Goal: Information Seeking & Learning: Learn about a topic

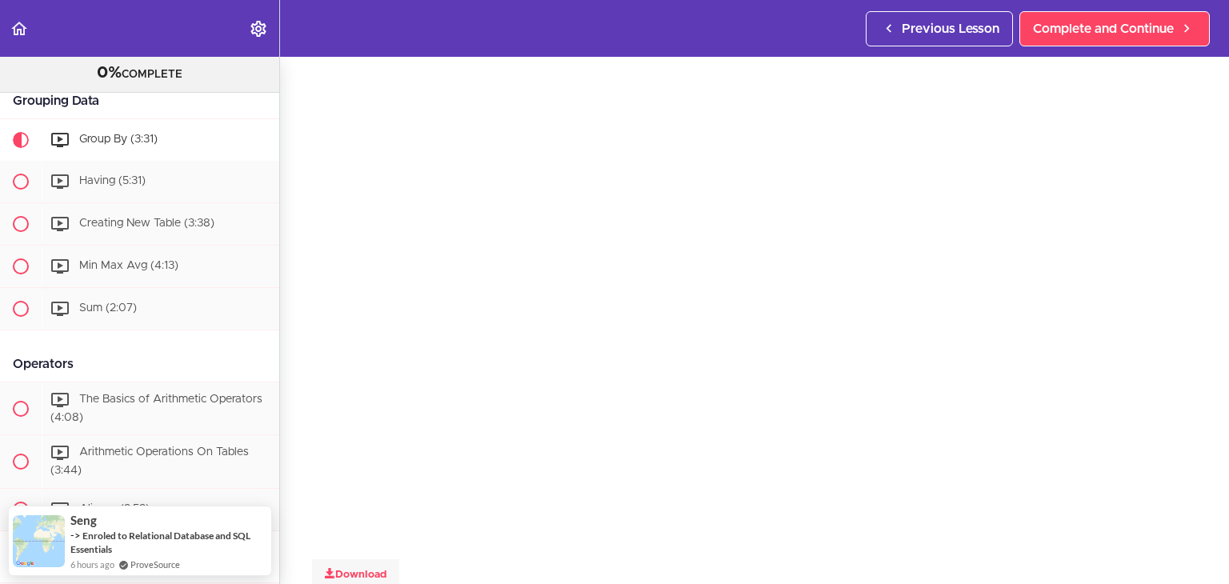
scroll to position [48, 0]
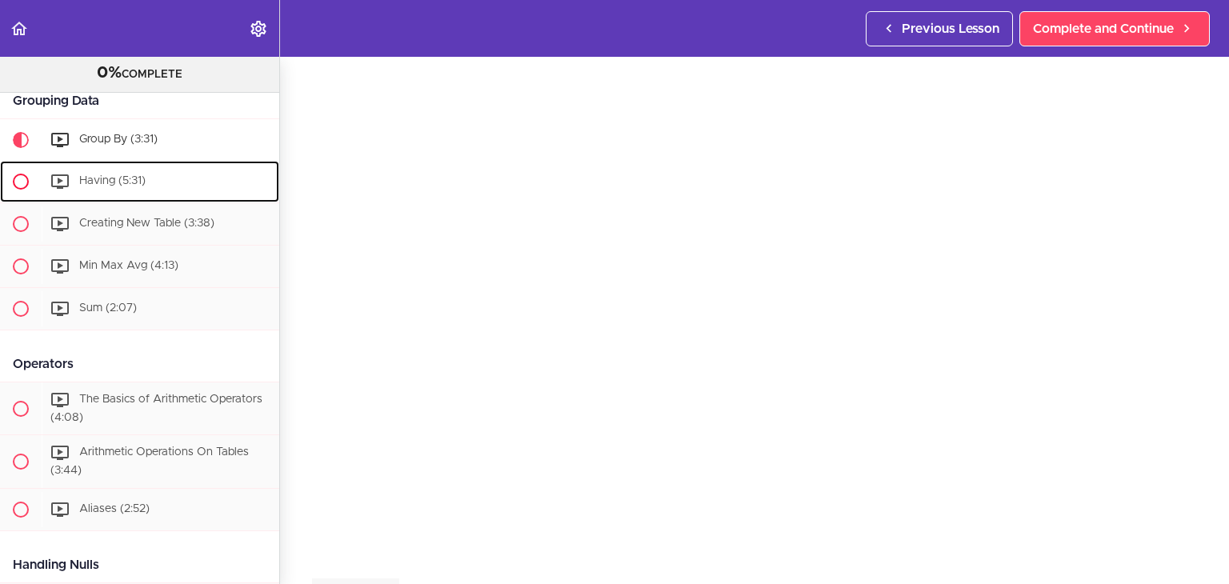
click at [120, 186] on span "Having (5:31)" at bounding box center [112, 180] width 66 height 11
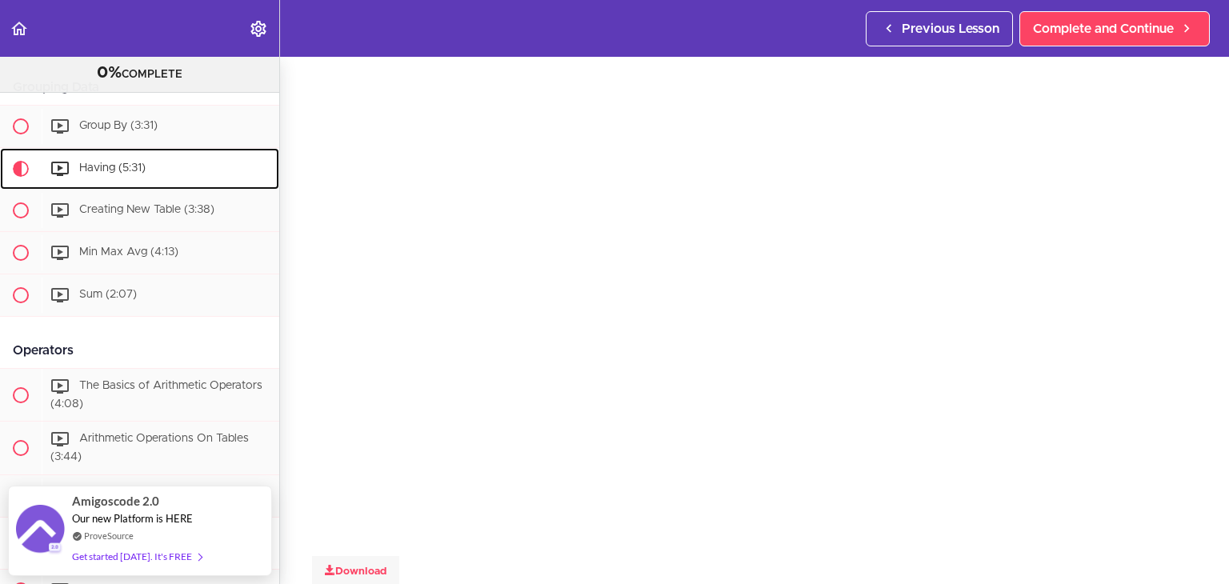
scroll to position [58, 0]
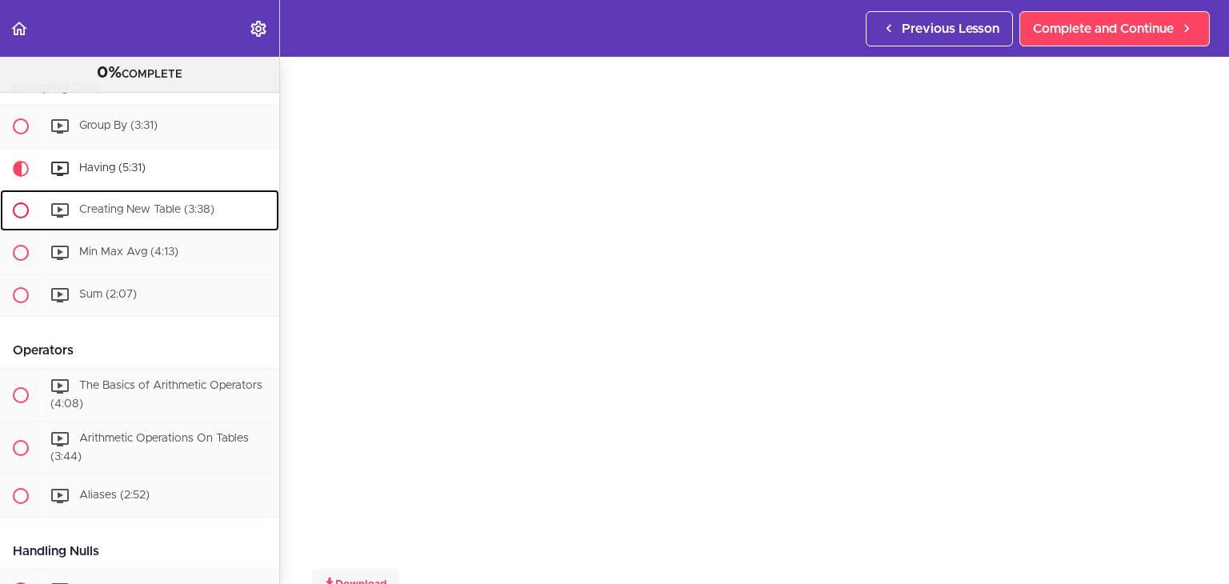
click at [233, 228] on div "Creating New Table (3:38)" at bounding box center [161, 210] width 238 height 35
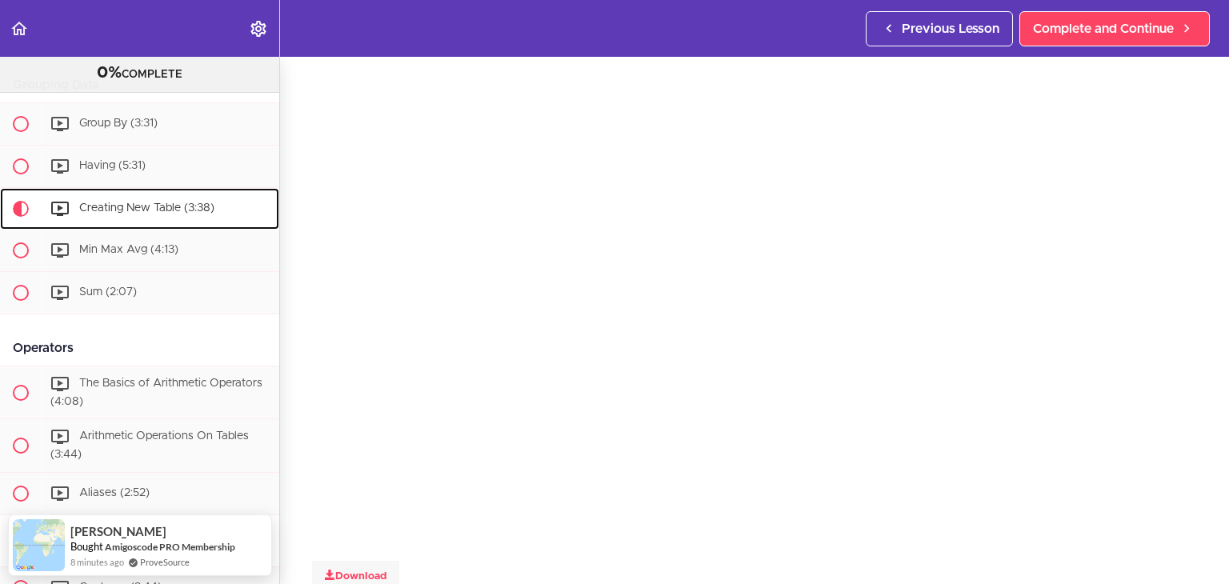
scroll to position [56, 0]
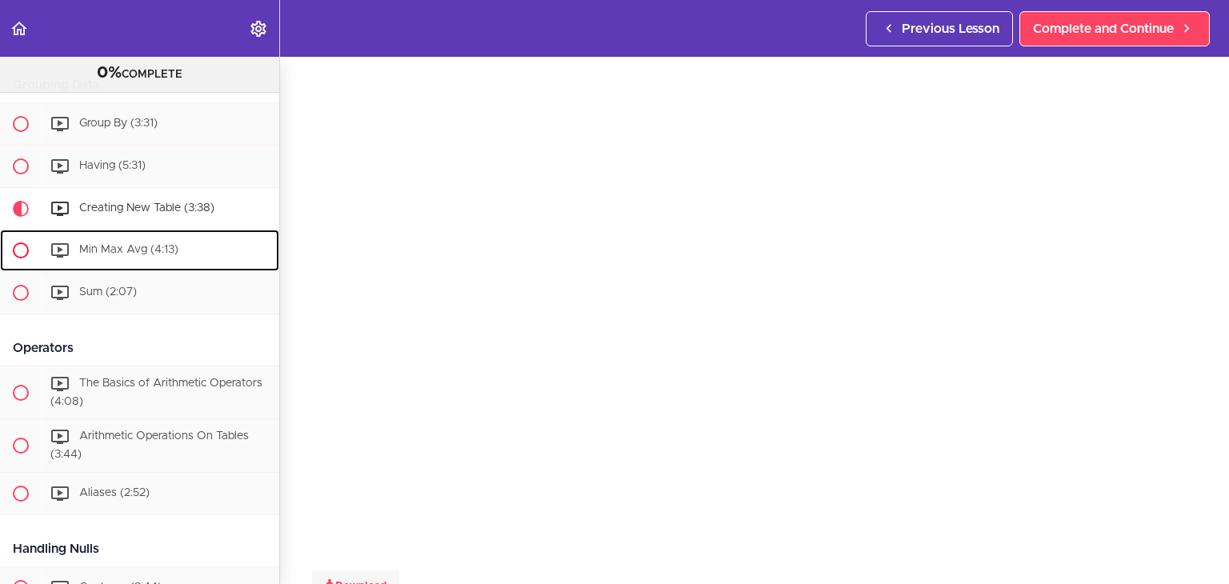
click at [122, 255] on span "Min Max Avg (4:13)" at bounding box center [128, 249] width 99 height 11
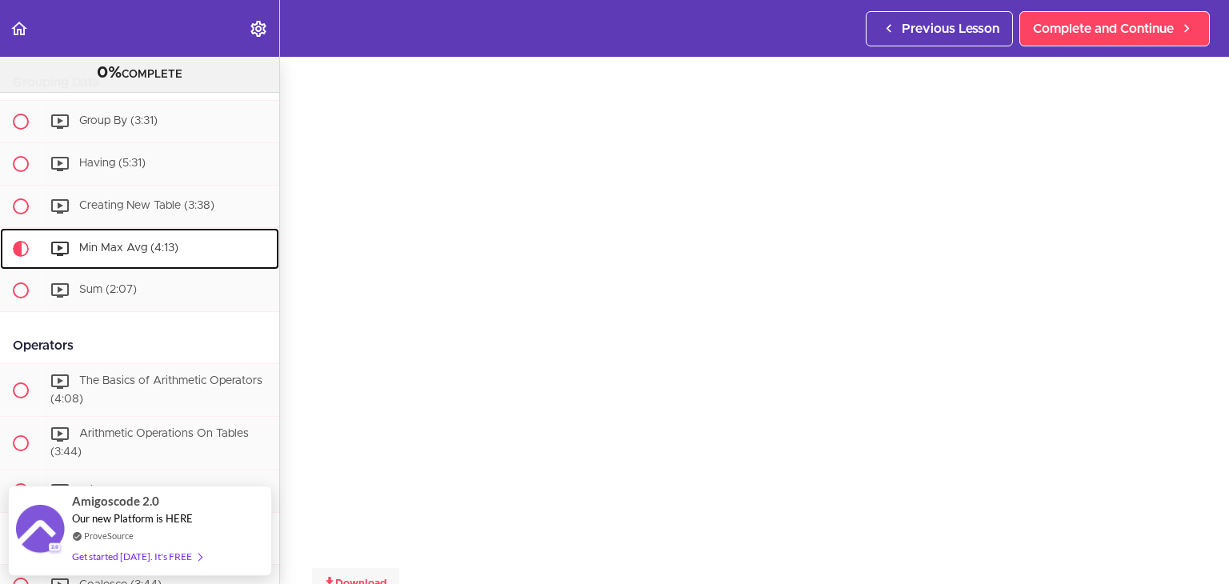
scroll to position [38, 0]
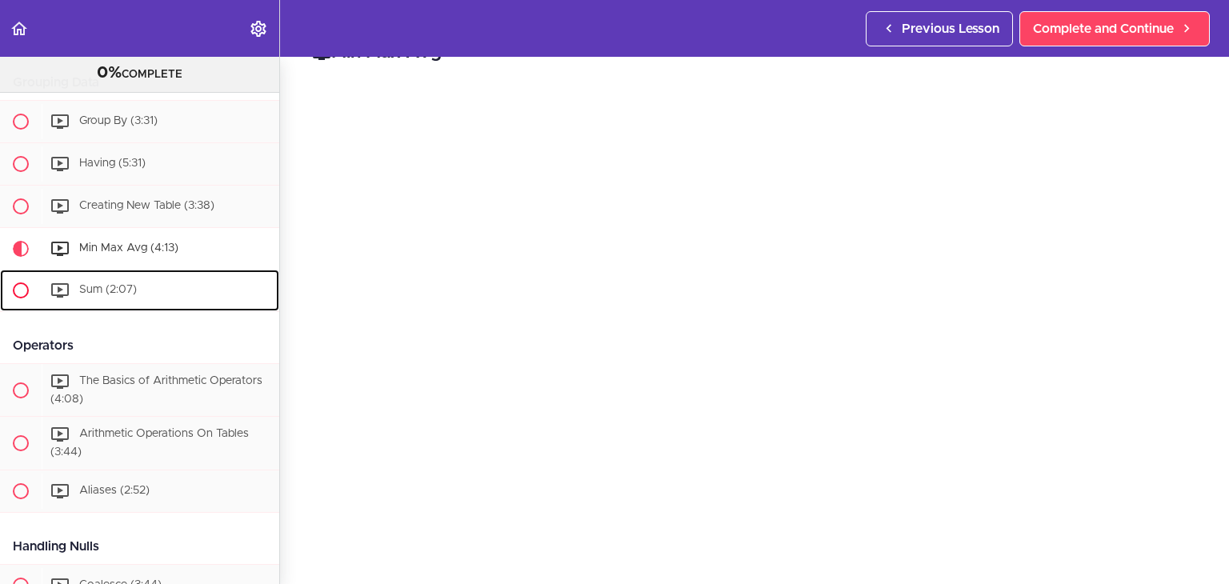
drag, startPoint x: 126, startPoint y: 314, endPoint x: 114, endPoint y: 308, distance: 13.6
click at [125, 295] on span "Sum (2:07)" at bounding box center [108, 289] width 58 height 11
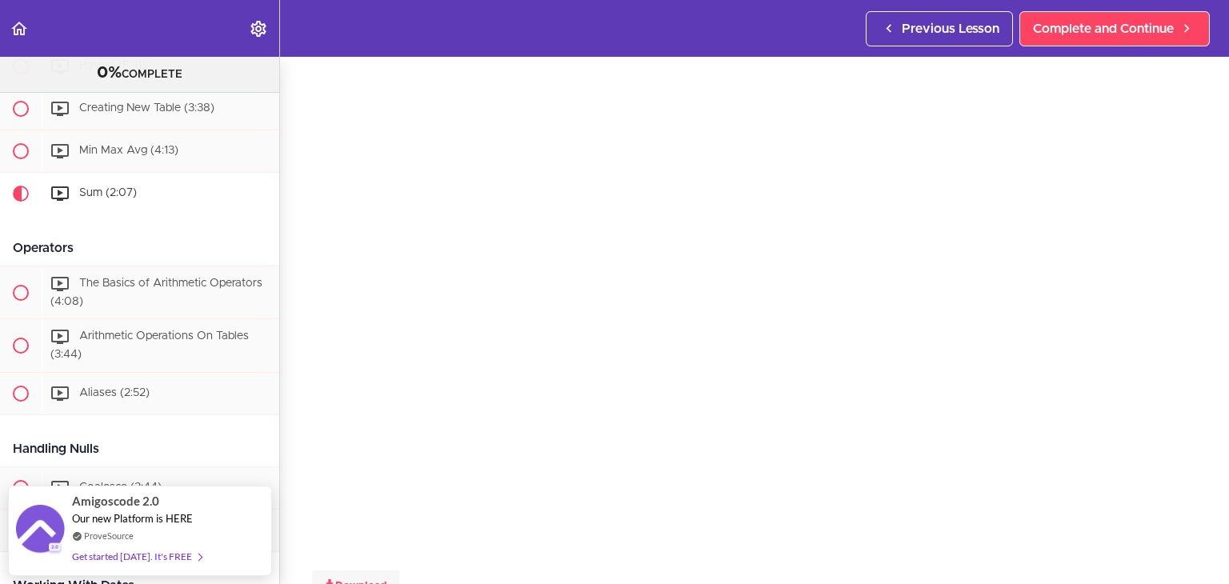
scroll to position [58, 0]
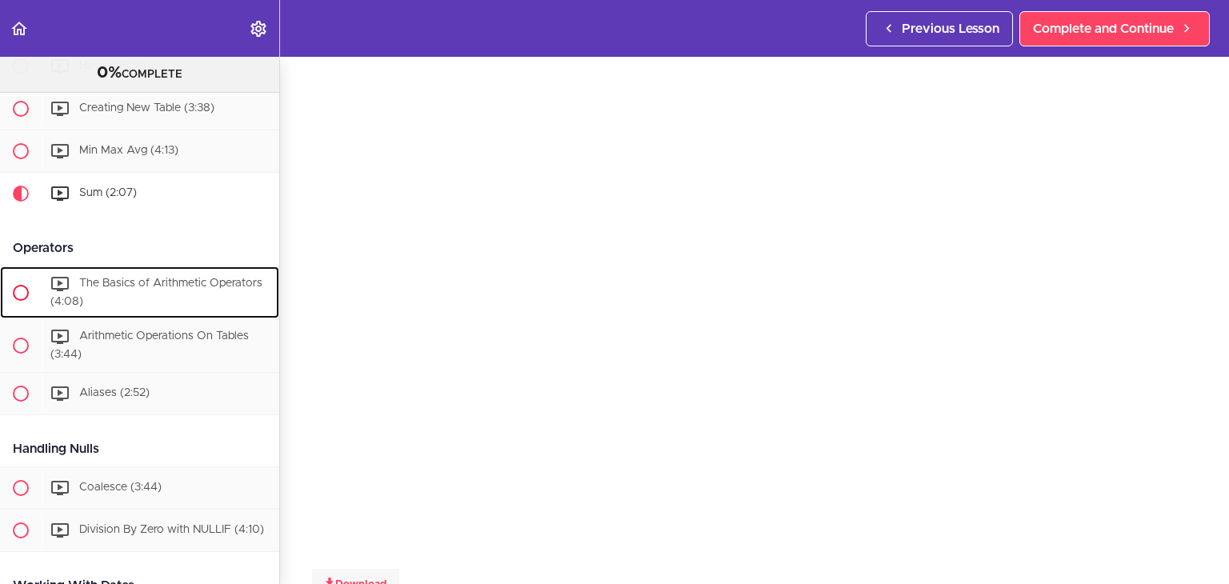
click at [137, 319] on div "The Basics of Arithmetic Operators (4:08)" at bounding box center [161, 292] width 238 height 53
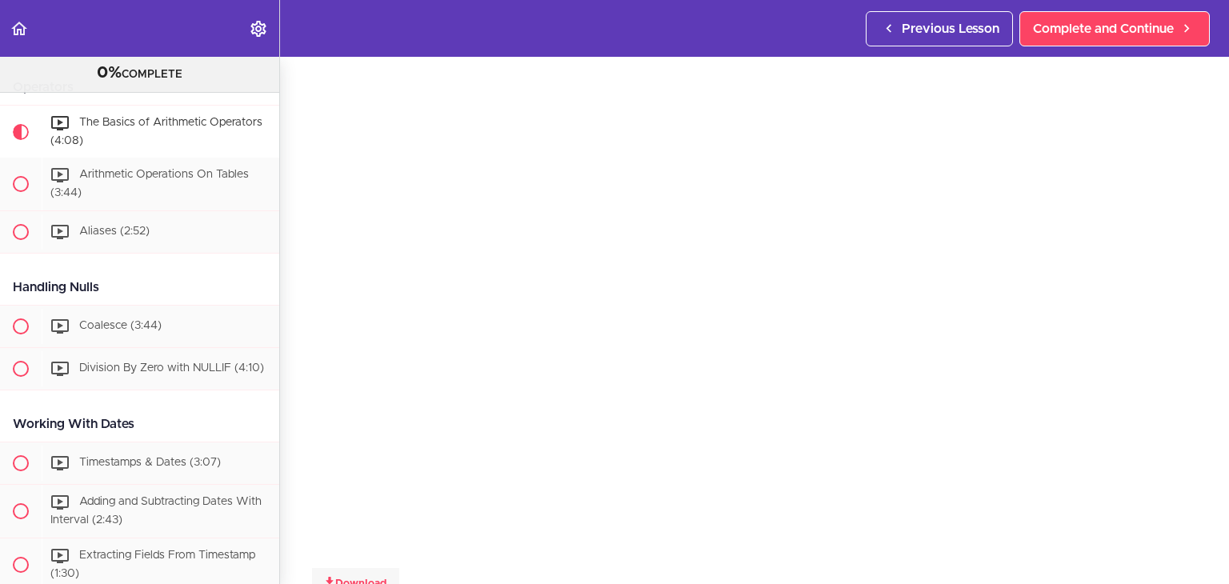
scroll to position [54, 0]
click at [101, 210] on div "Arithmetic Operations On Tables (3:44)" at bounding box center [161, 184] width 238 height 53
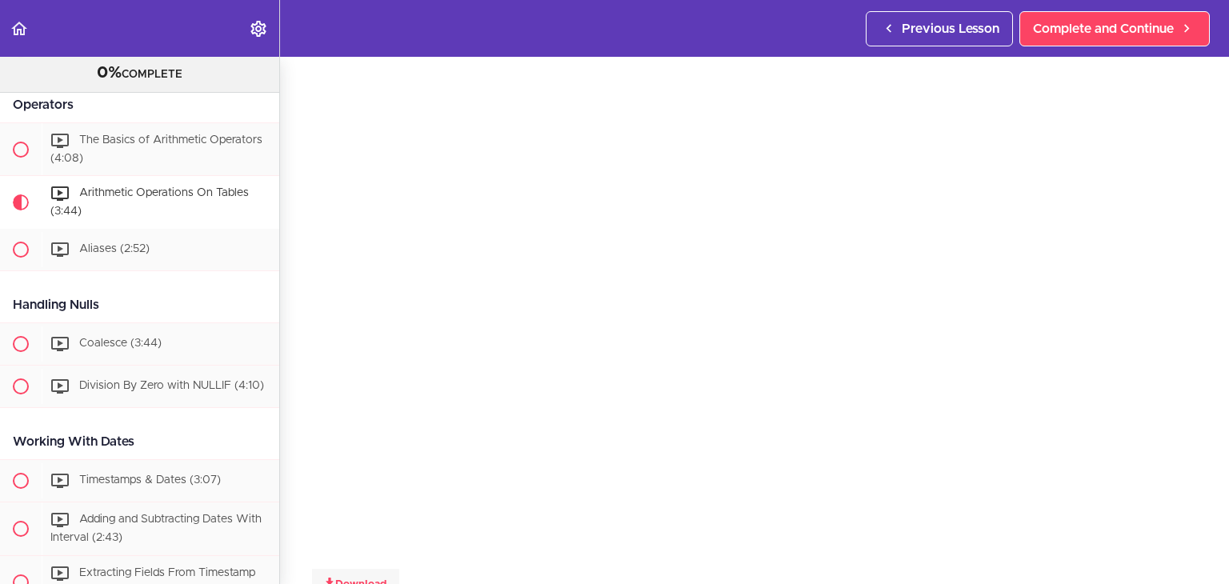
scroll to position [49, 0]
click at [161, 267] on div "Aliases (2:52)" at bounding box center [161, 249] width 238 height 35
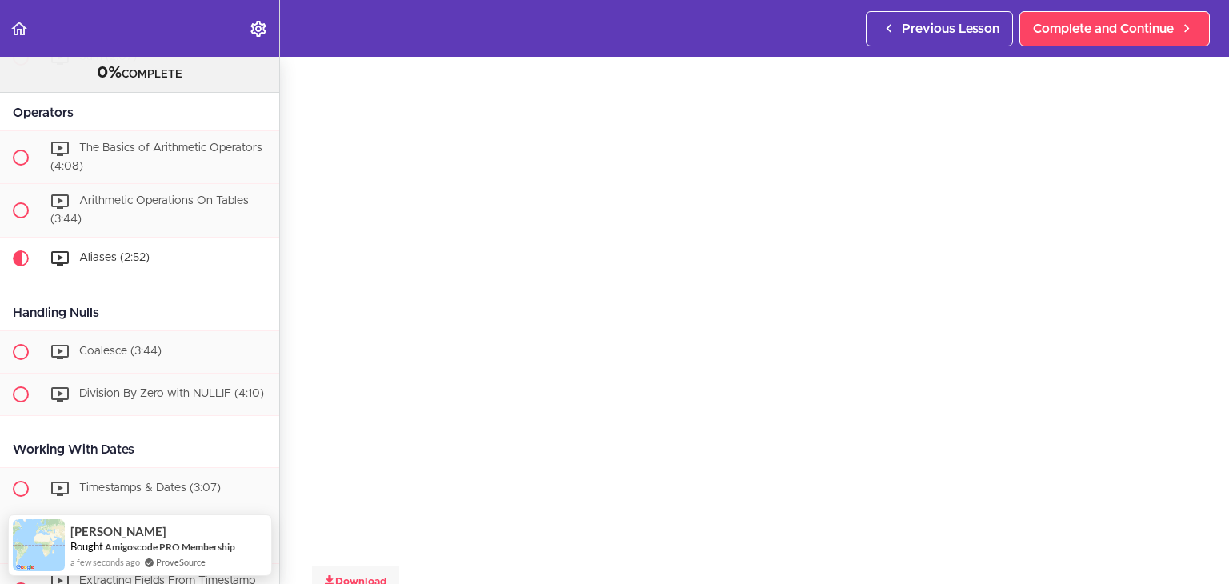
scroll to position [2075, 0]
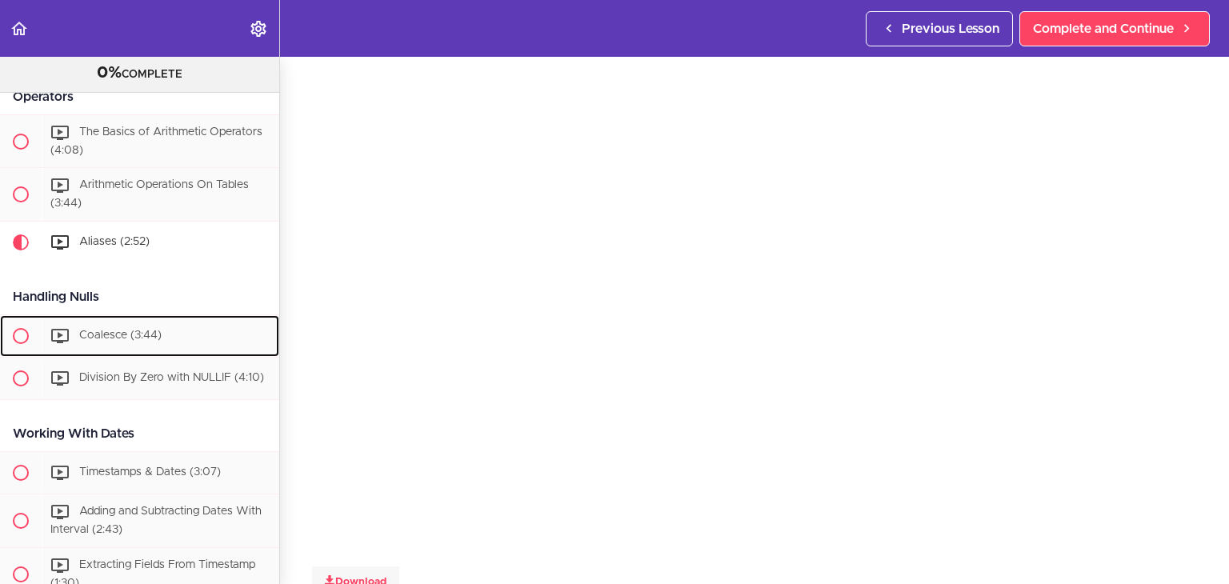
drag, startPoint x: 130, startPoint y: 346, endPoint x: 148, endPoint y: 326, distance: 27.2
click at [129, 346] on div "Coalesce (3:44)" at bounding box center [161, 335] width 238 height 35
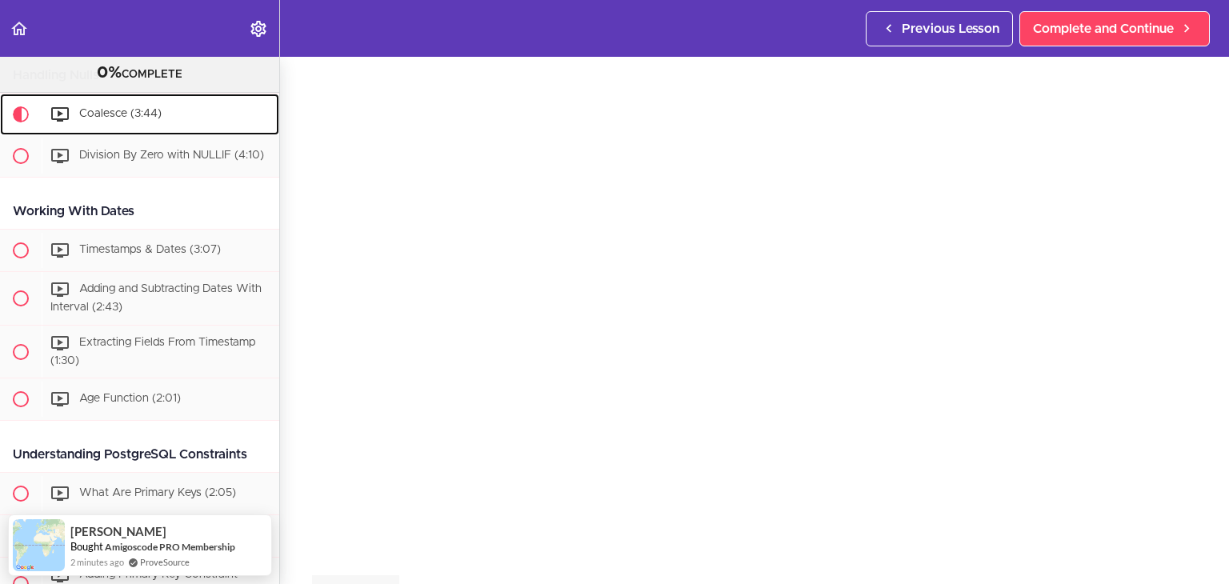
scroll to position [52, 0]
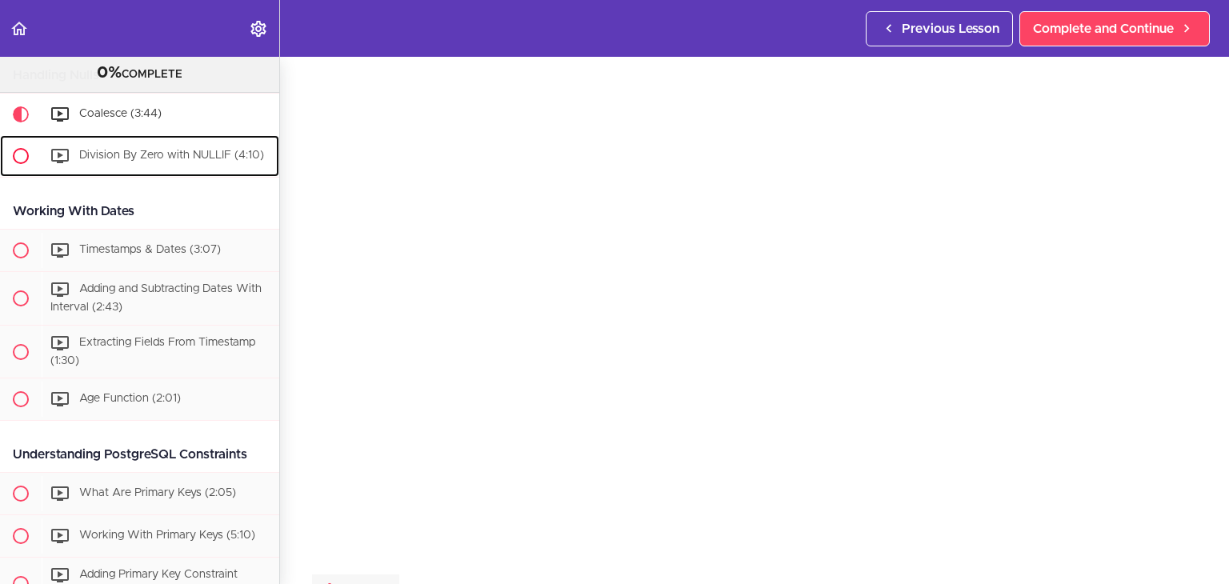
click at [152, 161] on span "Division By Zero with NULLIF (4:10)" at bounding box center [171, 155] width 185 height 11
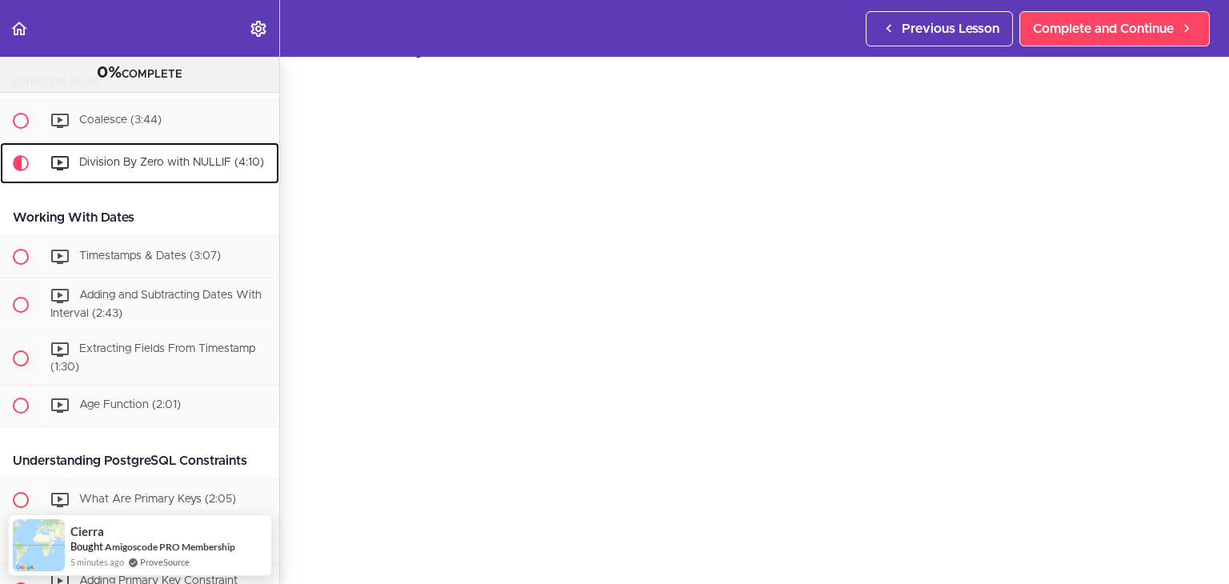
scroll to position [43, 0]
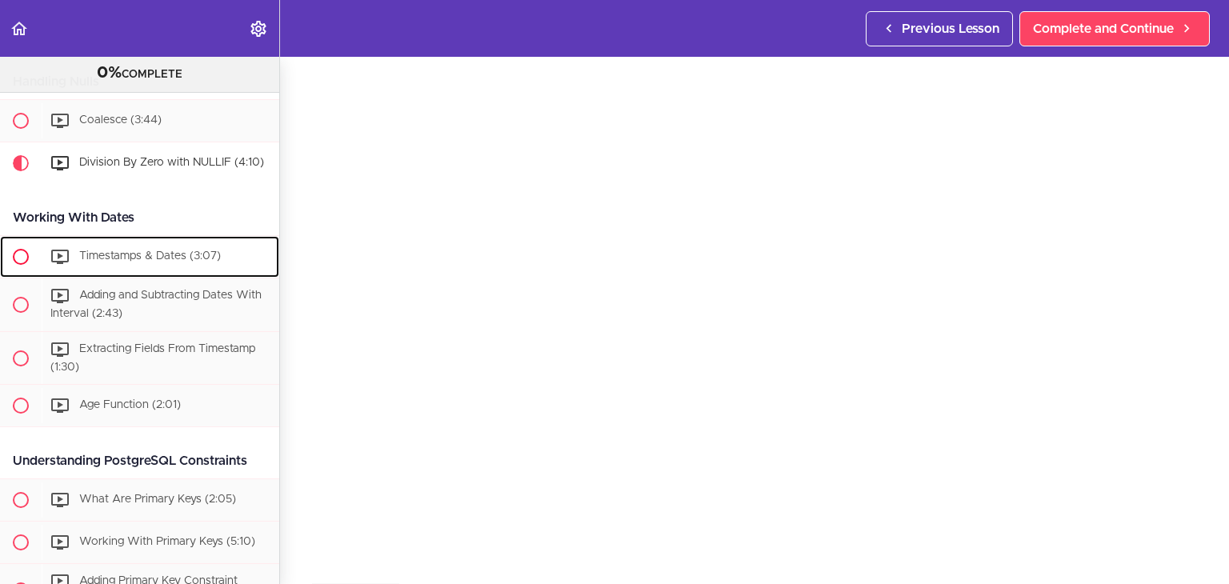
click at [138, 274] on div "Timestamps & Dates (3:07)" at bounding box center [161, 256] width 238 height 35
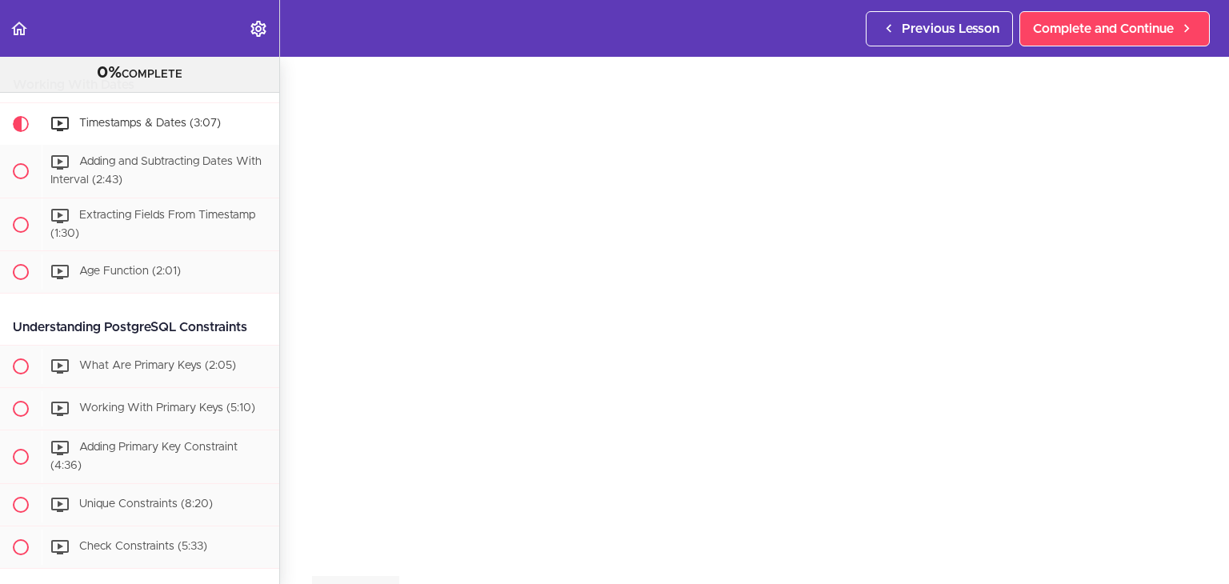
scroll to position [42, 0]
click at [186, 198] on div "Adding and Subtracting Dates With Interval (2:43)" at bounding box center [161, 171] width 238 height 53
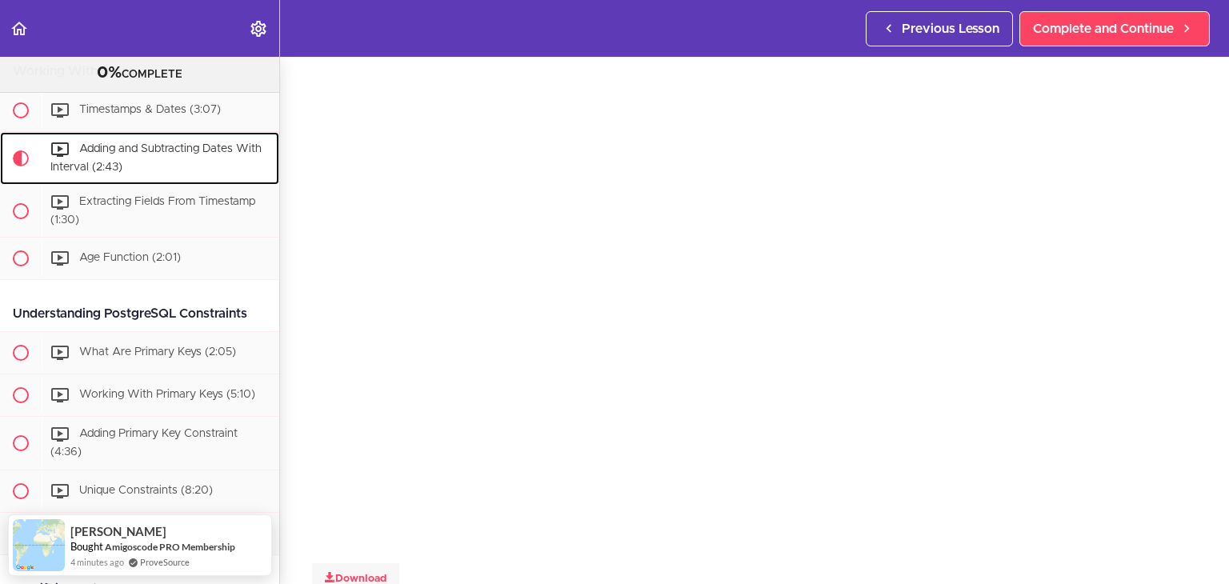
scroll to position [51, 0]
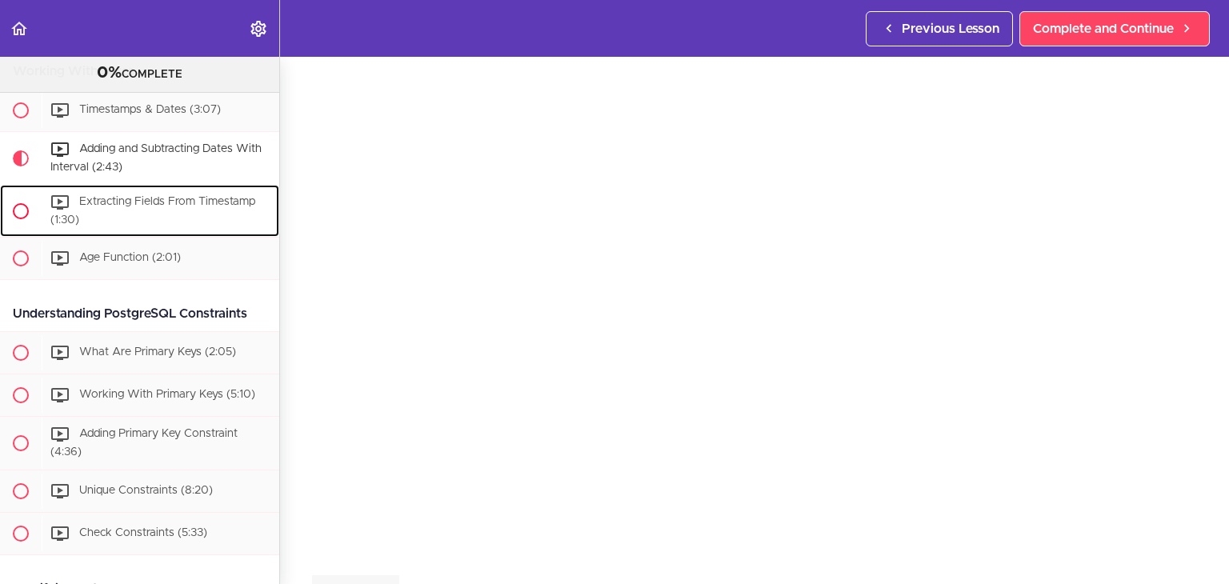
click at [226, 238] on div "Extracting Fields From Timestamp (1:30)" at bounding box center [161, 211] width 238 height 53
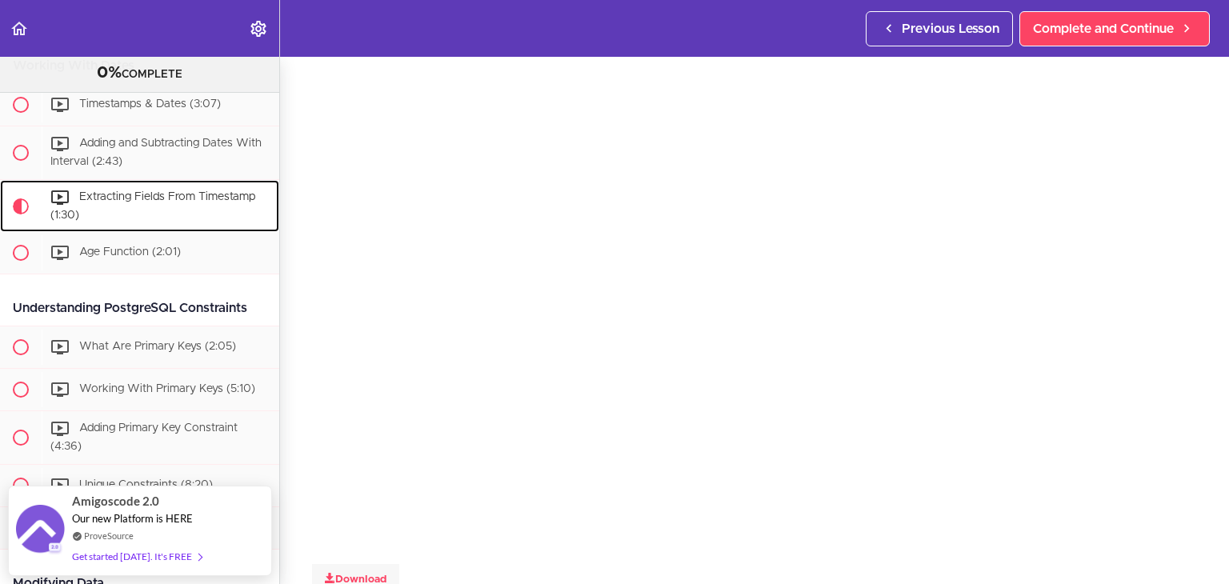
scroll to position [50, 0]
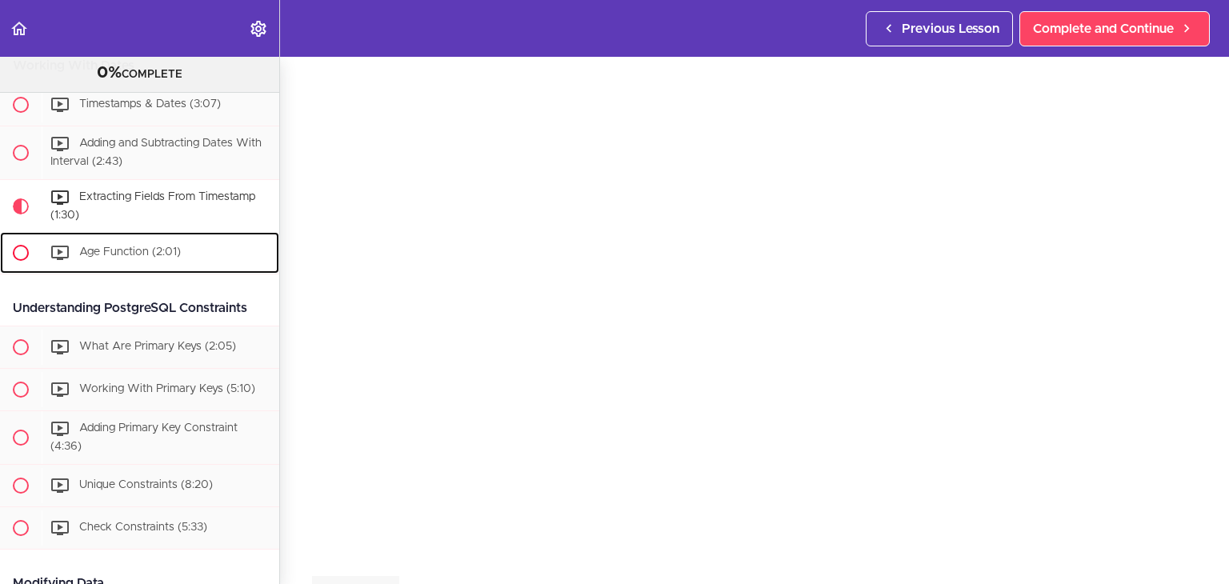
click at [141, 270] on div "Age Function (2:01)" at bounding box center [161, 252] width 238 height 35
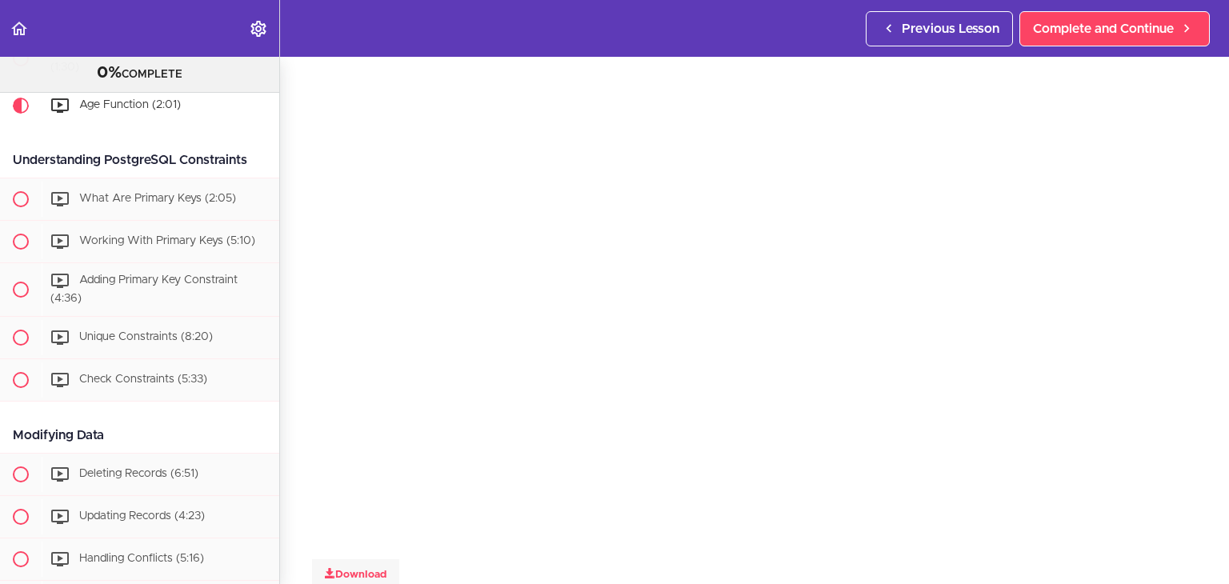
scroll to position [62, 0]
drag, startPoint x: 178, startPoint y: 231, endPoint x: 164, endPoint y: 226, distance: 15.5
click at [178, 205] on span "What Are Primary Keys (2:05)" at bounding box center [157, 199] width 157 height 11
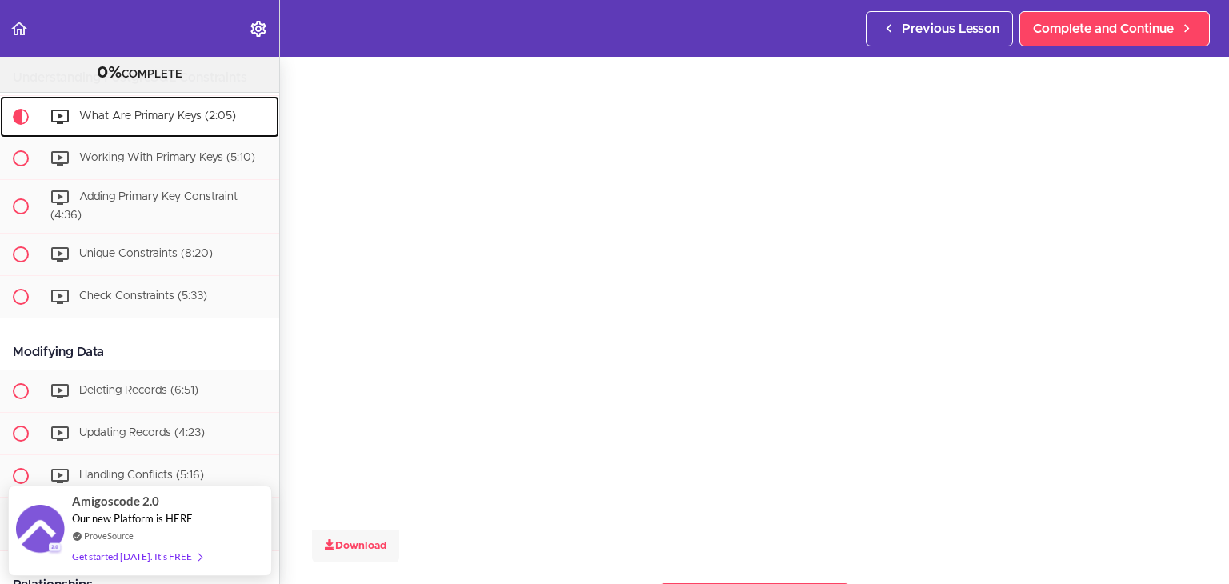
scroll to position [53, 0]
